Goal: Communication & Community: Participate in discussion

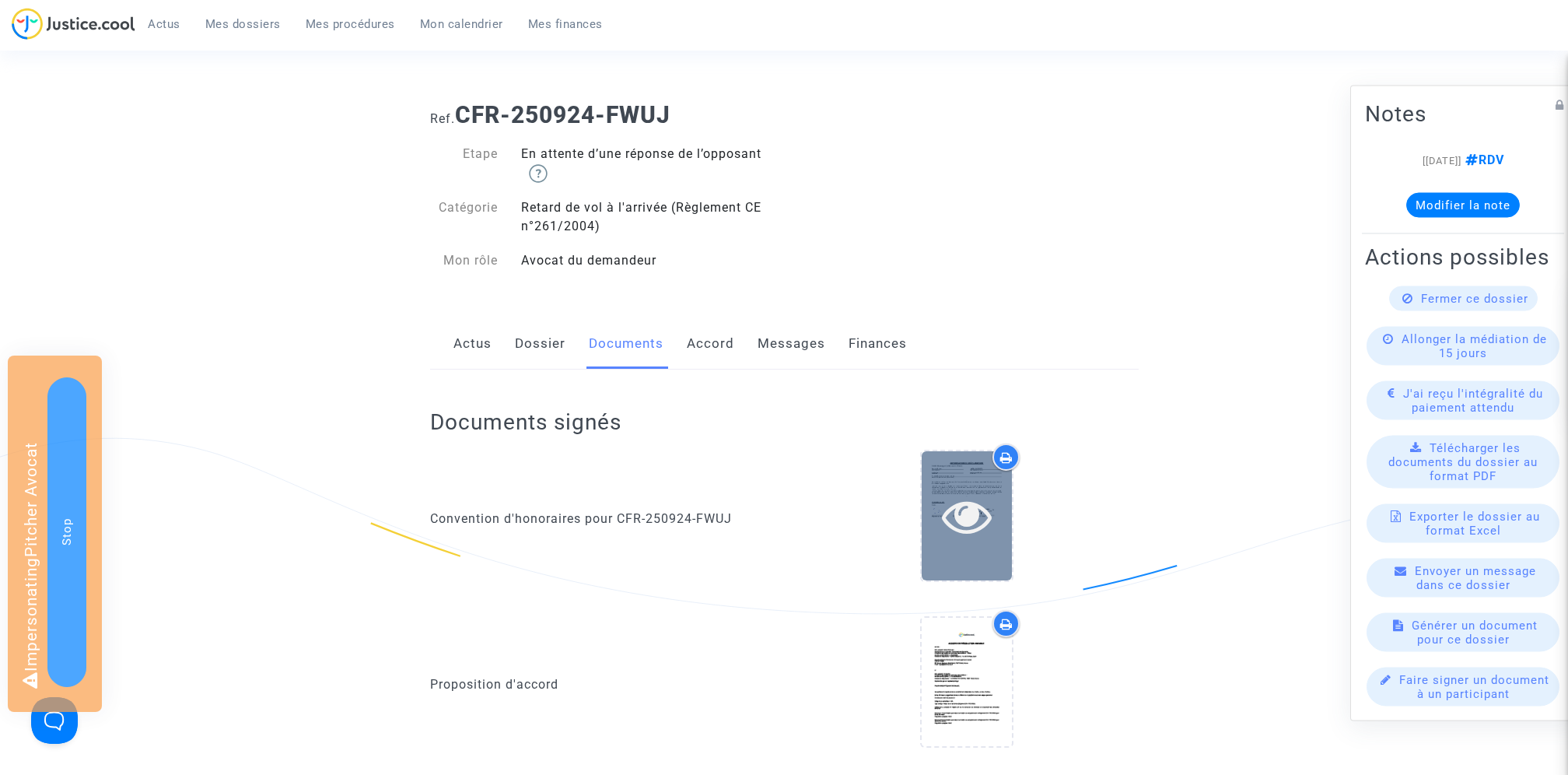
click at [975, 518] on icon at bounding box center [967, 516] width 51 height 50
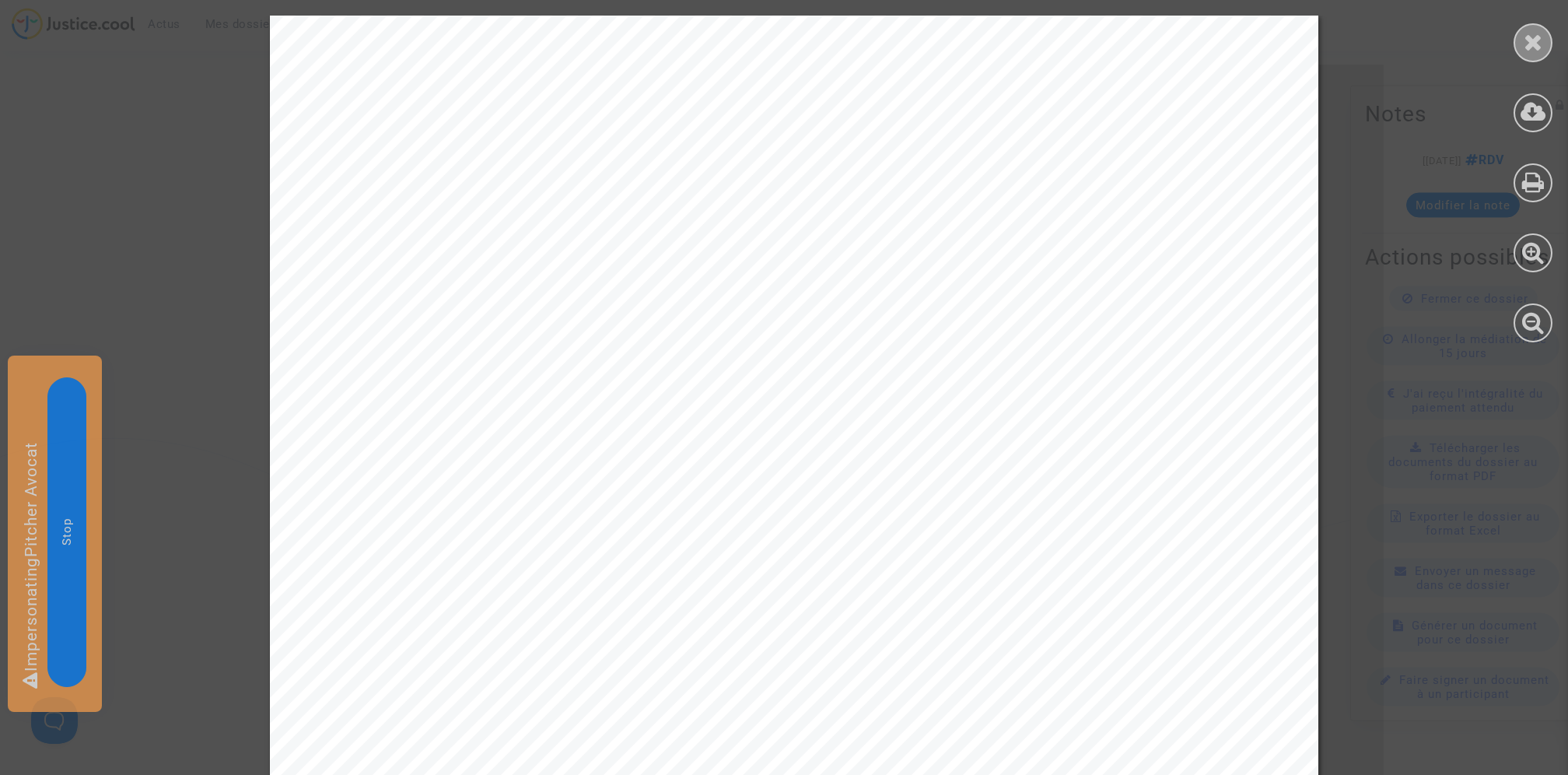
click at [1537, 41] on icon at bounding box center [1534, 42] width 19 height 23
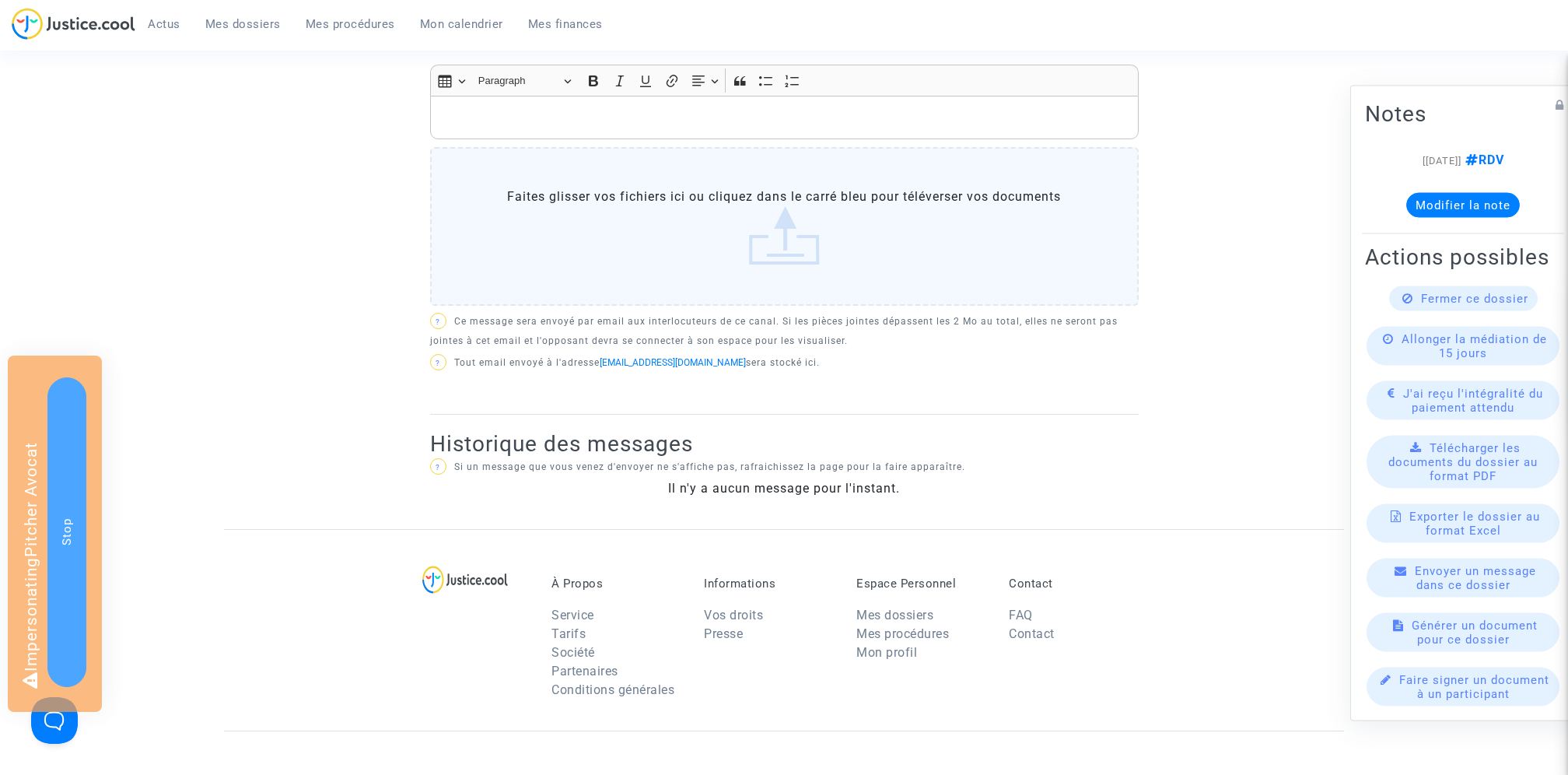
scroll to position [624, 0]
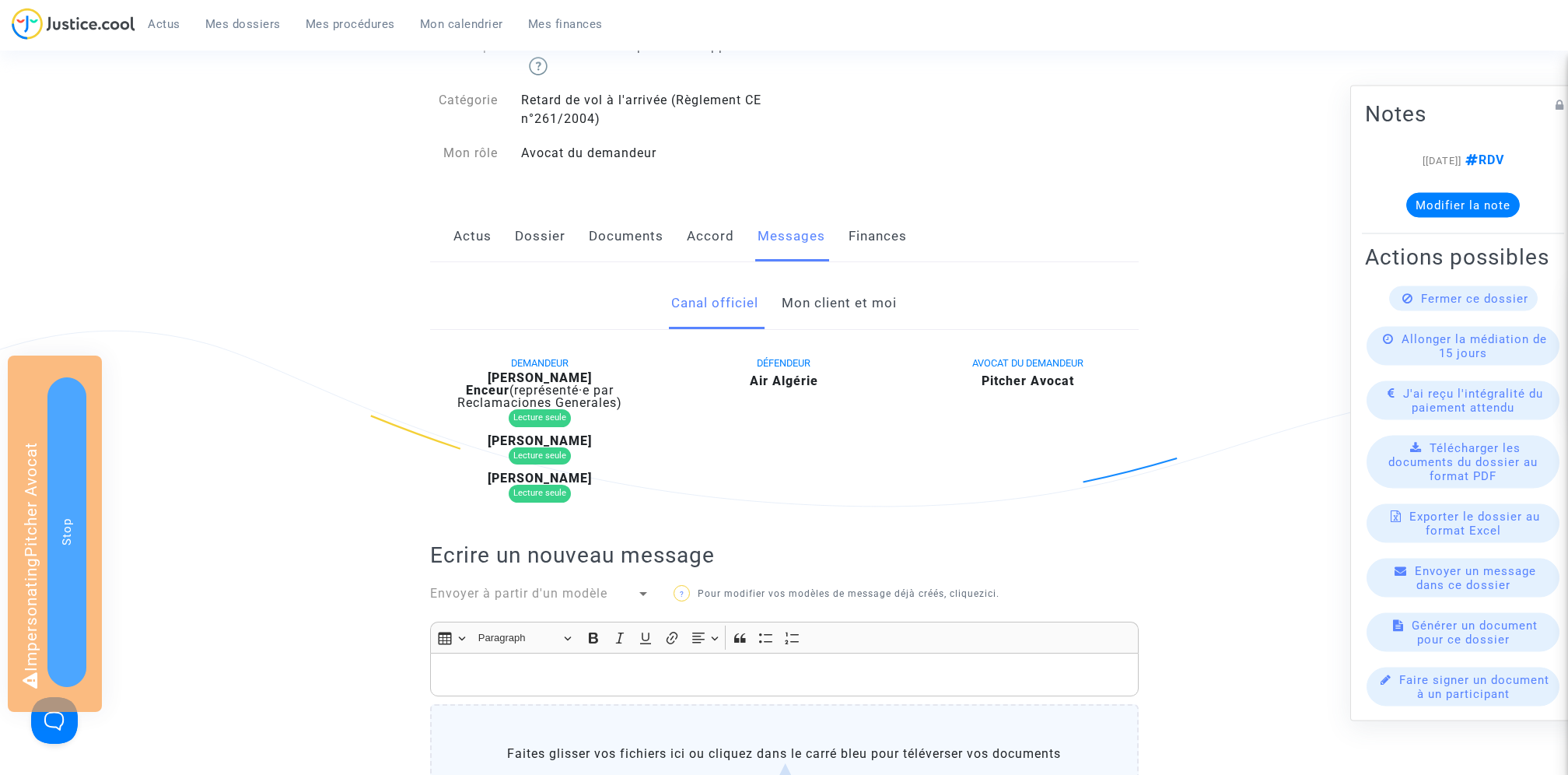
click at [855, 298] on link "Mon client et moi" at bounding box center [840, 303] width 115 height 51
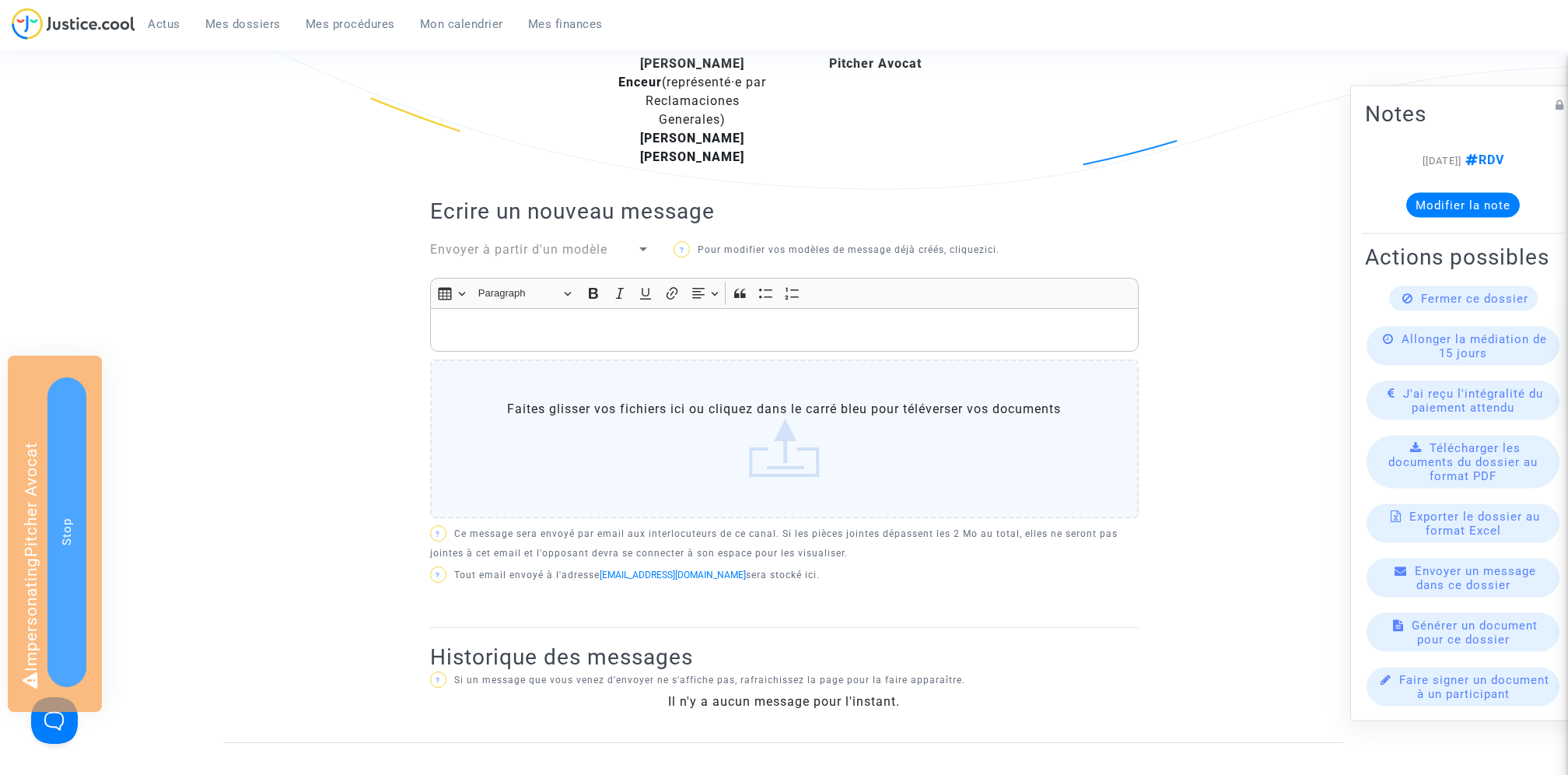
scroll to position [523, 0]
